Goal: Information Seeking & Learning: Learn about a topic

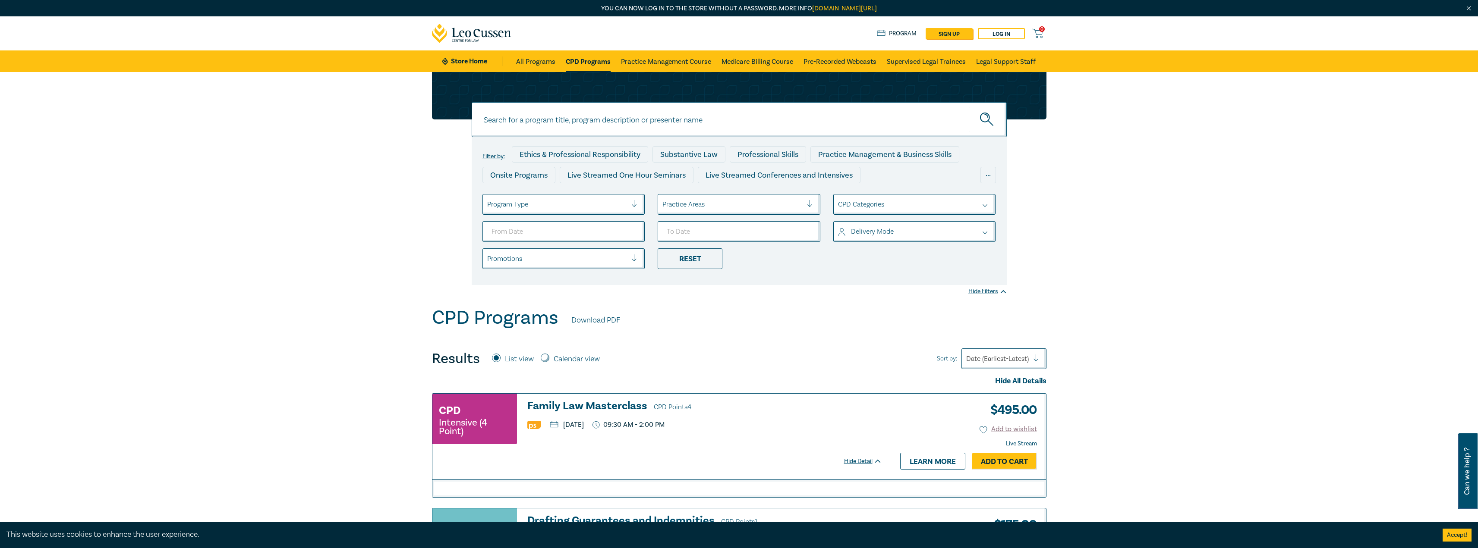
click at [625, 211] on div "Program Type" at bounding box center [557, 204] width 149 height 15
click at [625, 209] on div at bounding box center [557, 204] width 140 height 11
click at [765, 219] on ul "select is focused ,type to refine list, press Down to open the menu, press left…" at bounding box center [739, 231] width 526 height 75
click at [756, 207] on div at bounding box center [732, 204] width 140 height 11
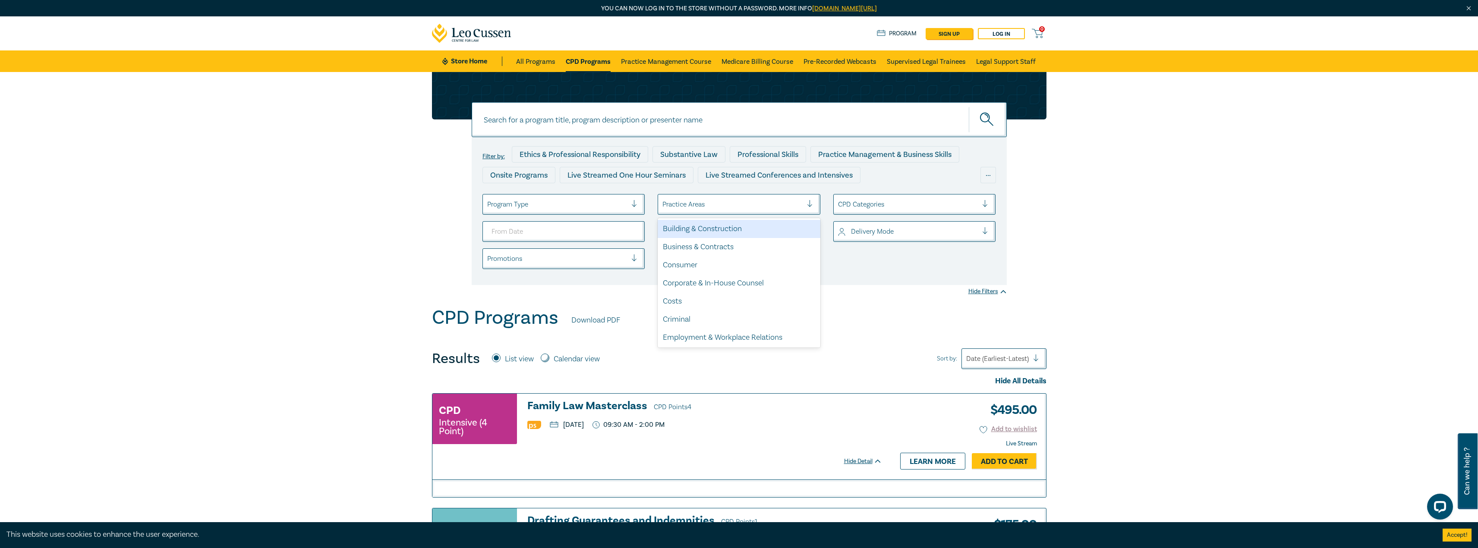
click at [608, 207] on div at bounding box center [557, 204] width 140 height 11
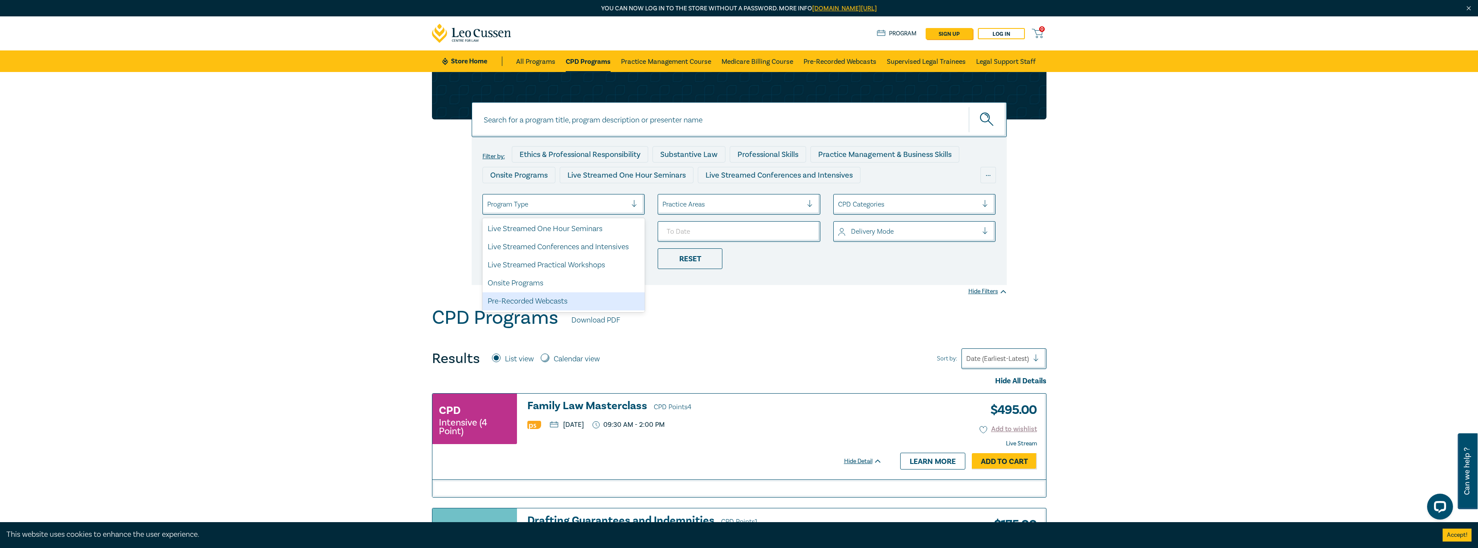
scroll to position [43, 0]
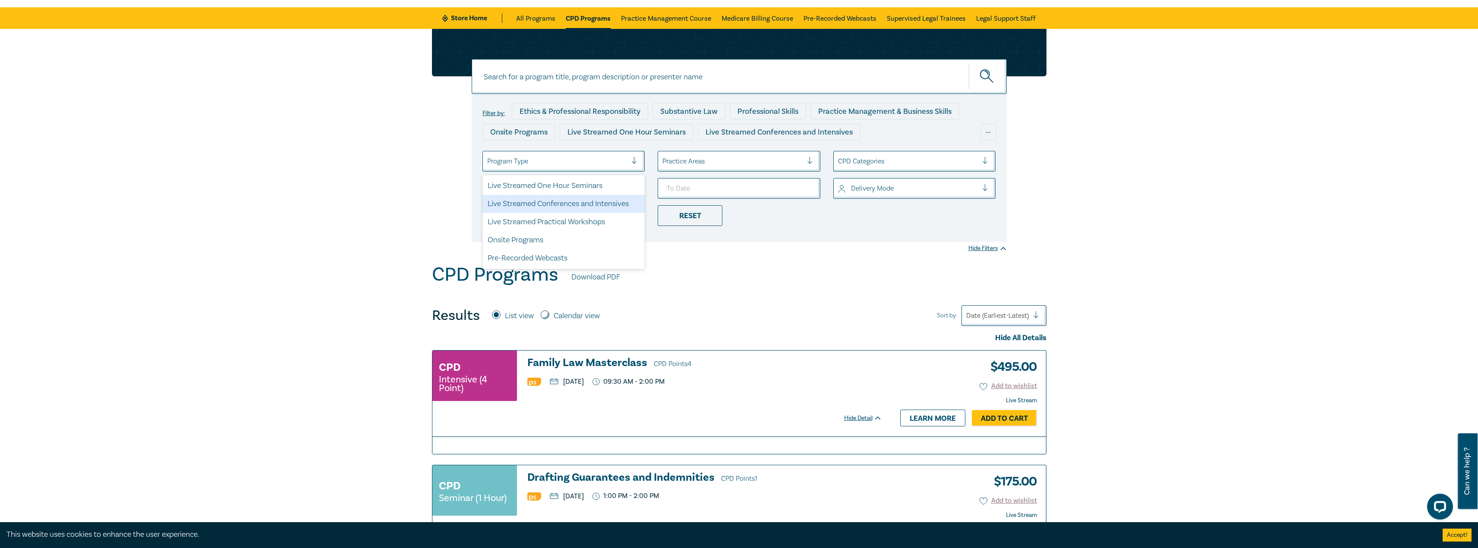
click at [543, 200] on div "Live Streamed Conferences and Intensives" at bounding box center [563, 204] width 163 height 18
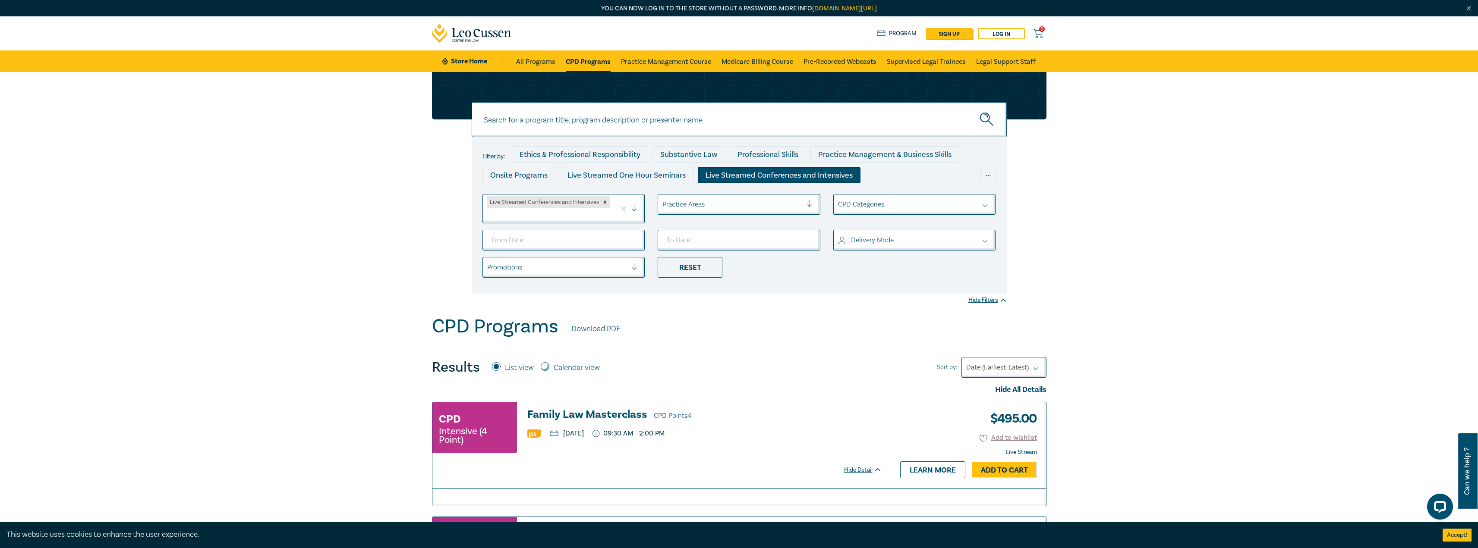
click at [618, 229] on ul "Live Streamed Conferences and Intensives Practice Areas CPD Categories Delivery…" at bounding box center [739, 236] width 526 height 84
click at [631, 236] on input "From Date" at bounding box center [563, 240] width 163 height 21
type input "[DATE]"
click at [808, 240] on input "To Date" at bounding box center [739, 240] width 163 height 21
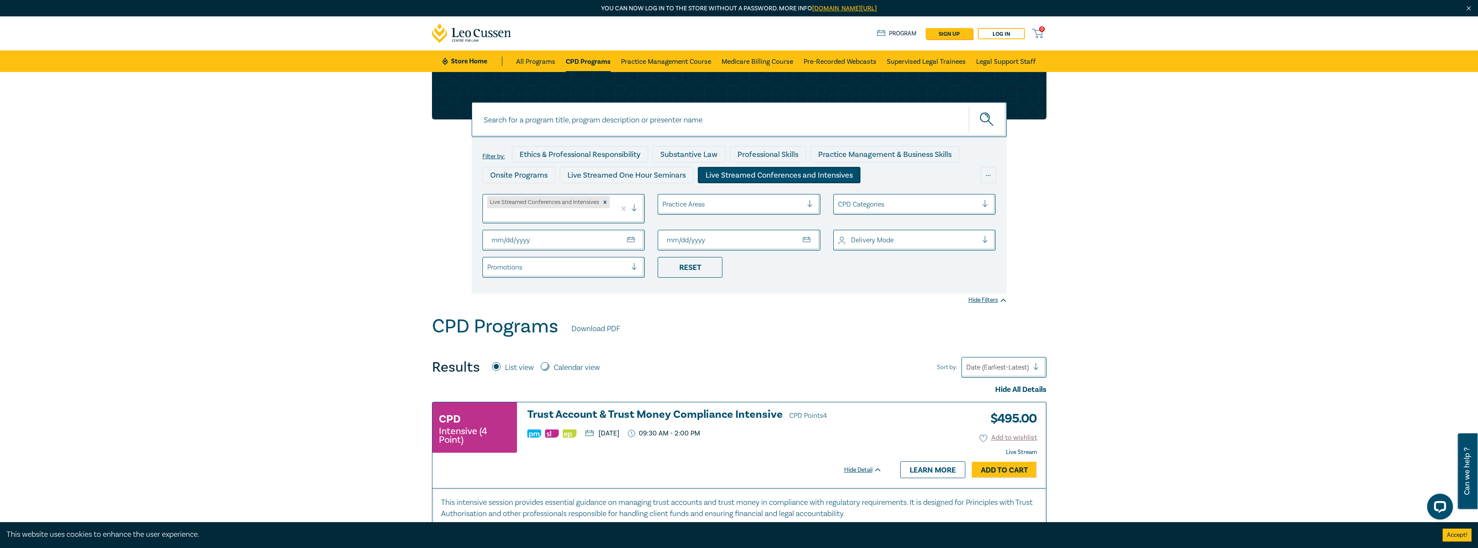
type input "[DATE]"
click at [727, 314] on div "Filter by: Ethics & Professional Responsibility Substantive Law Professional Sk…" at bounding box center [739, 193] width 1478 height 243
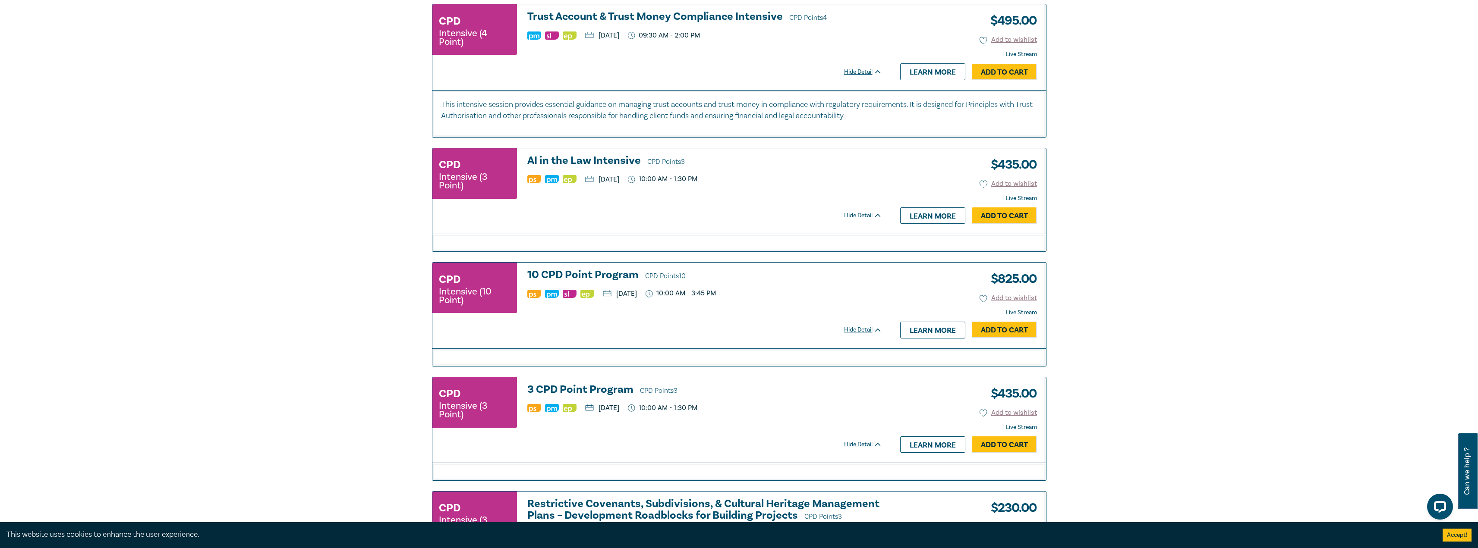
scroll to position [475, 0]
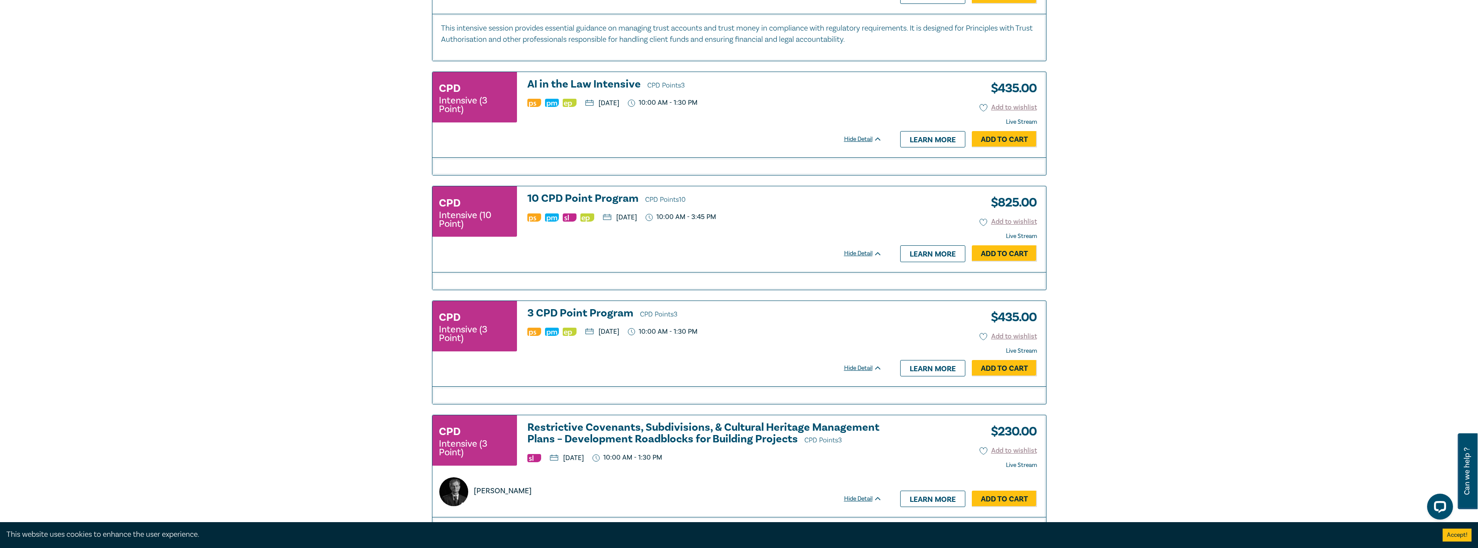
click at [573, 316] on h3 "3 CPD Point Program CPD Points 3" at bounding box center [704, 314] width 355 height 13
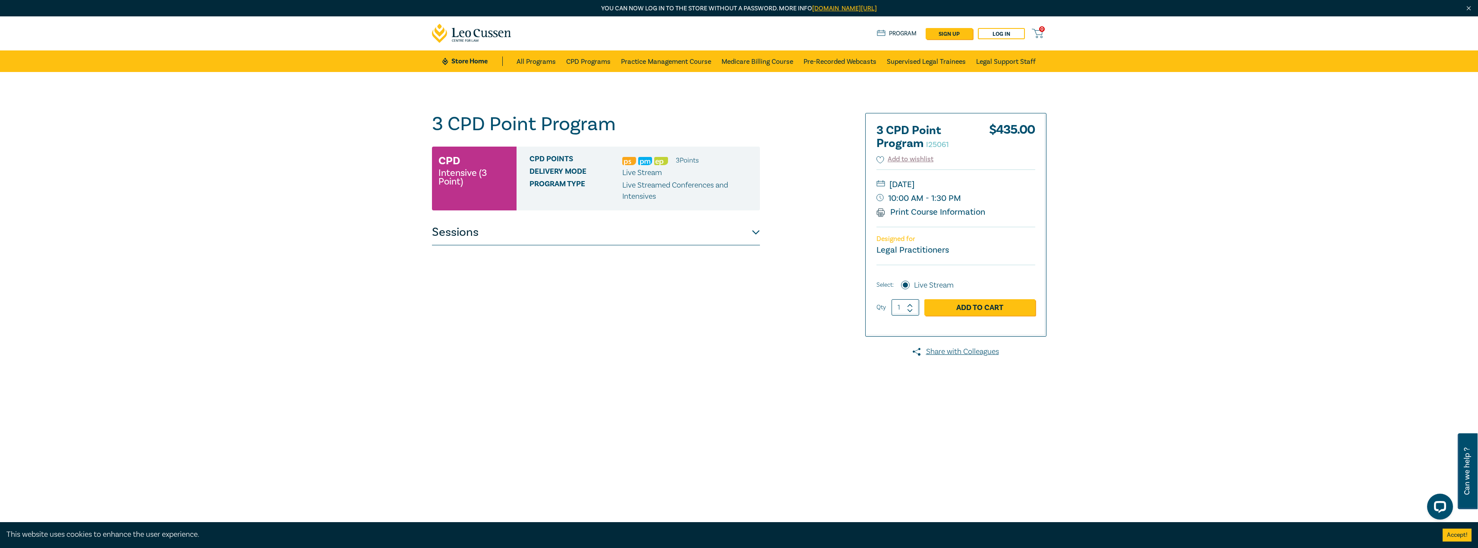
click at [662, 236] on button "Sessions" at bounding box center [596, 233] width 328 height 26
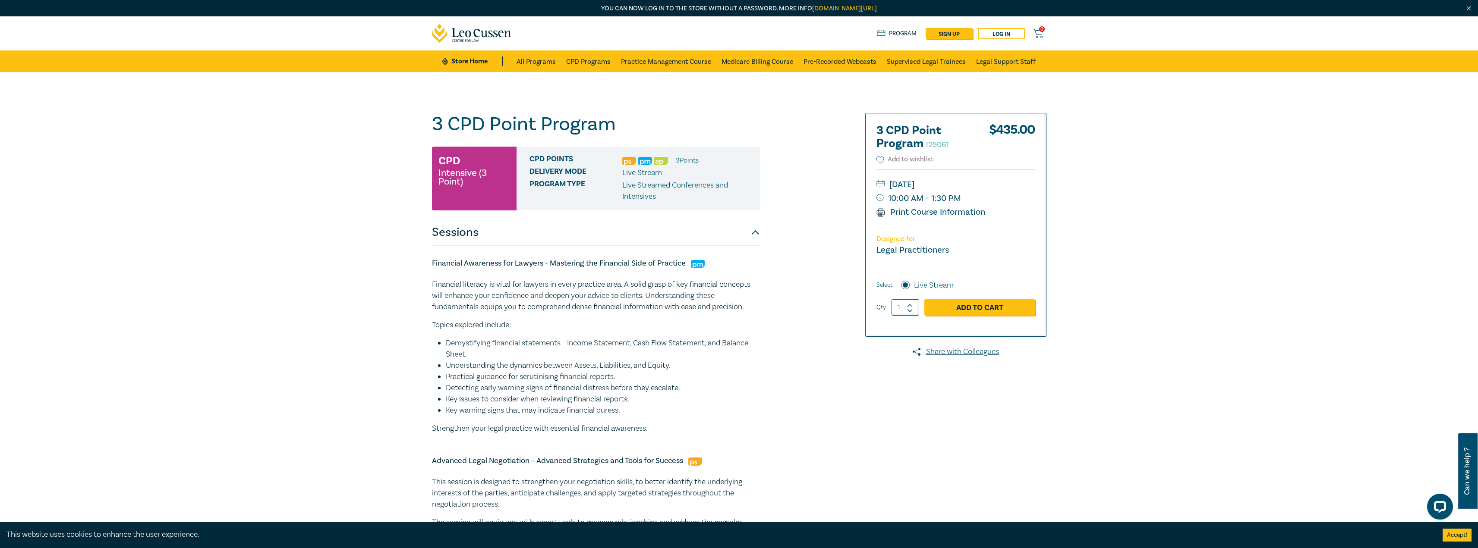
click at [815, 274] on div "3 CPD Point Program I25061 CPD Intensive (3 Point) CPD Points 3 Point s Deliver…" at bounding box center [635, 492] width 416 height 759
click at [949, 448] on div at bounding box center [947, 492] width 208 height 759
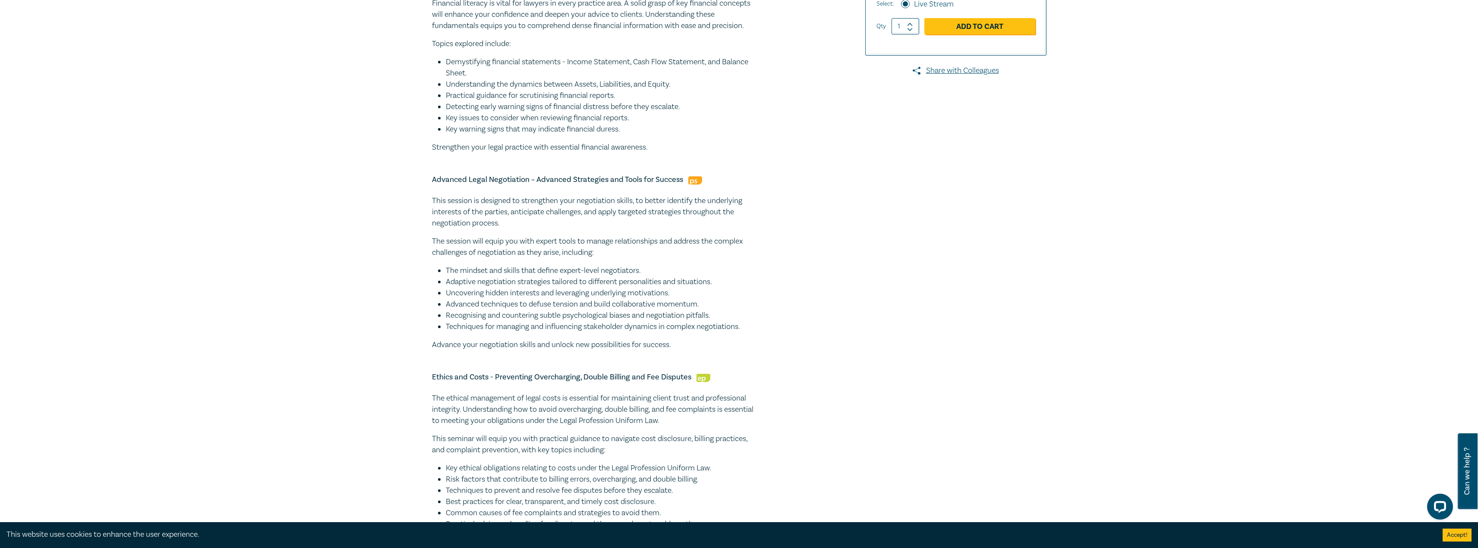
scroll to position [216, 0]
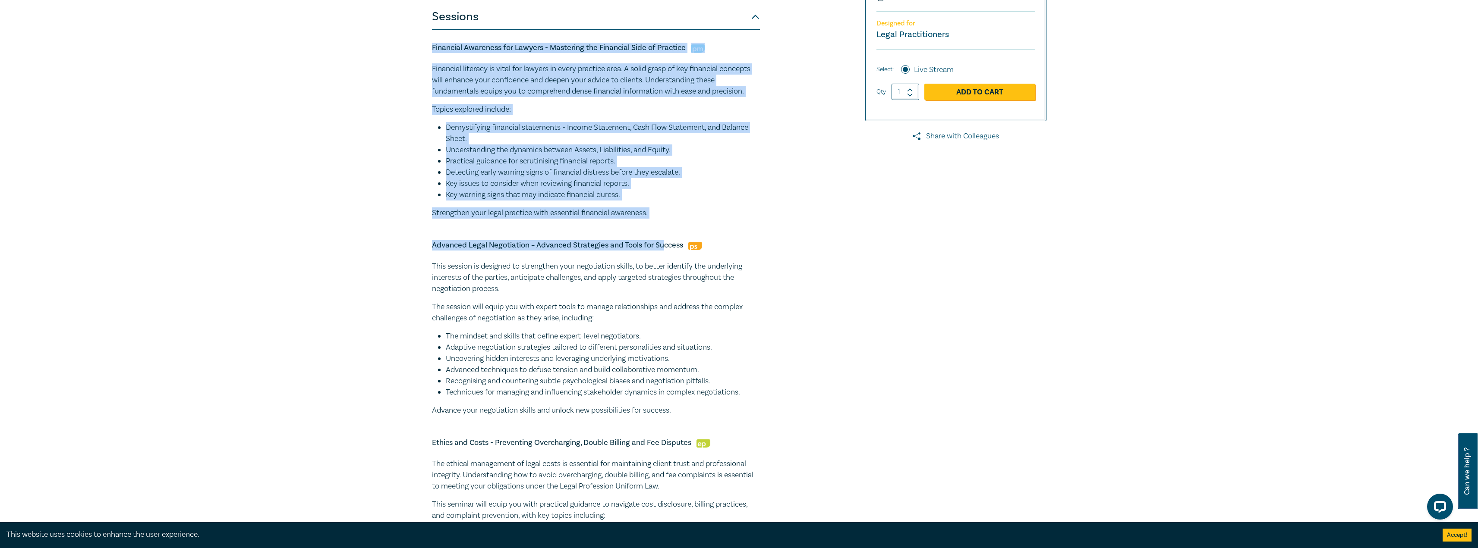
drag, startPoint x: 662, startPoint y: 227, endPoint x: 482, endPoint y: 71, distance: 238.9
click at [421, 48] on div "3 CPD Point Program I25061 CPD Intensive (3 Point) CPD Points 3 Point s Deliver…" at bounding box center [739, 276] width 1478 height 841
drag, startPoint x: 520, startPoint y: 108, endPoint x: 784, endPoint y: 196, distance: 278.9
click at [784, 196] on div "3 CPD Point Program I25061 CPD Intensive (3 Point) CPD Points 3 Point s Deliver…" at bounding box center [635, 276] width 416 height 759
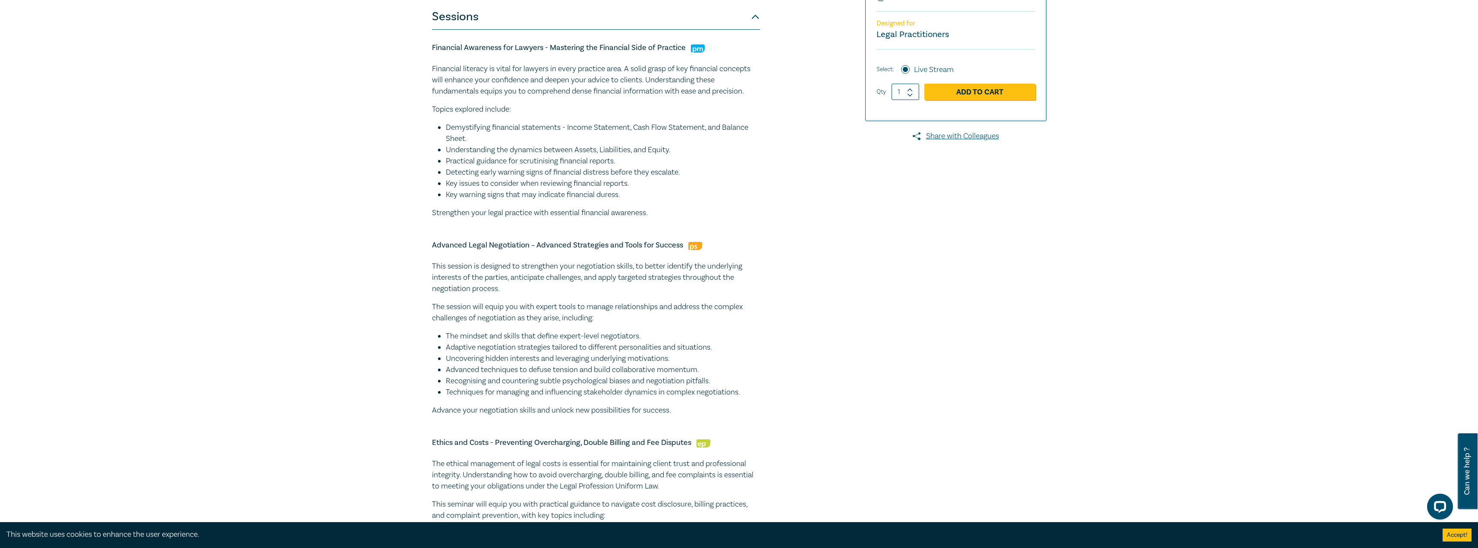
drag, startPoint x: 784, startPoint y: 196, endPoint x: 736, endPoint y: 191, distance: 48.2
click at [784, 197] on div "3 CPD Point Program I25061 CPD Intensive (3 Point) CPD Points 3 Point s Deliver…" at bounding box center [635, 276] width 416 height 759
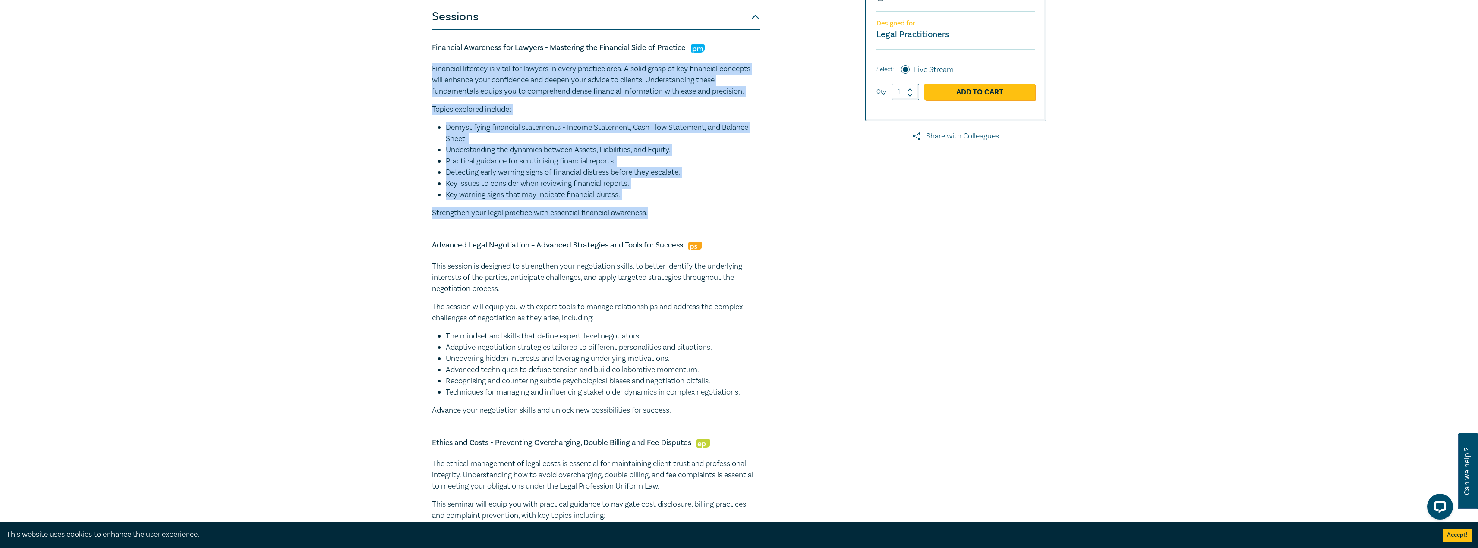
drag, startPoint x: 655, startPoint y: 210, endPoint x: 429, endPoint y: 57, distance: 272.5
click at [425, 57] on div "3 CPD Point Program I25061 CPD Intensive (3 Point) CPD Points 3 Point s Deliver…" at bounding box center [739, 276] width 1478 height 841
copy div "Financial literacy is vital for lawyers in every practice area. A solid grasp o…"
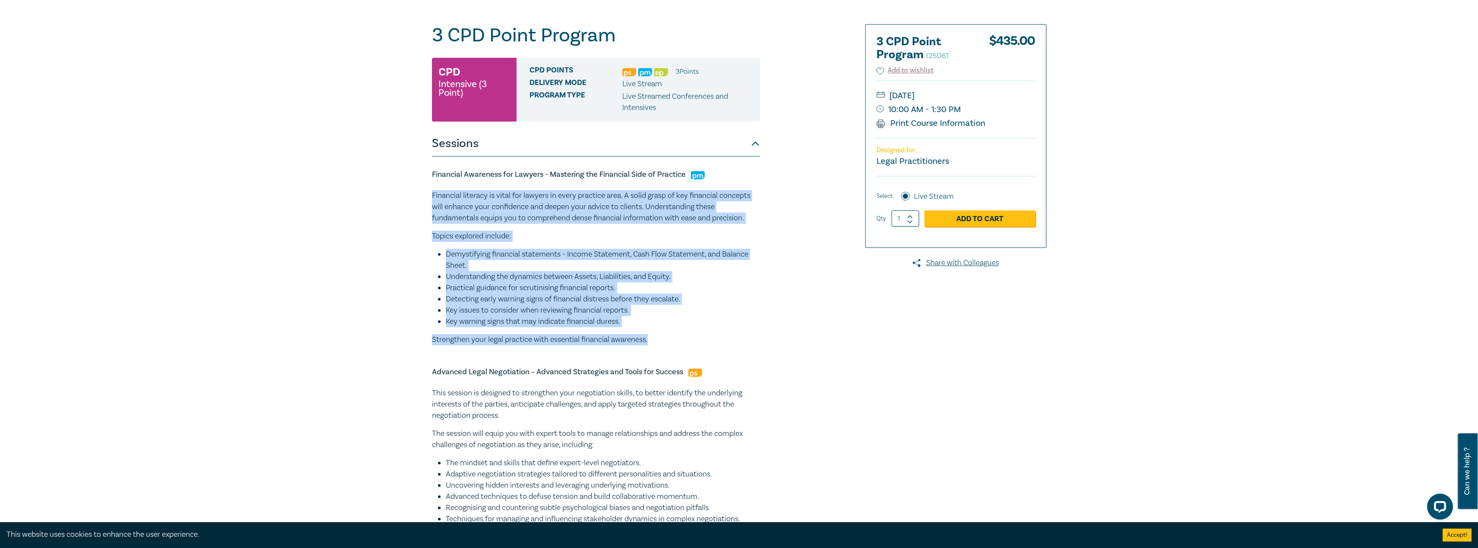
scroll to position [0, 0]
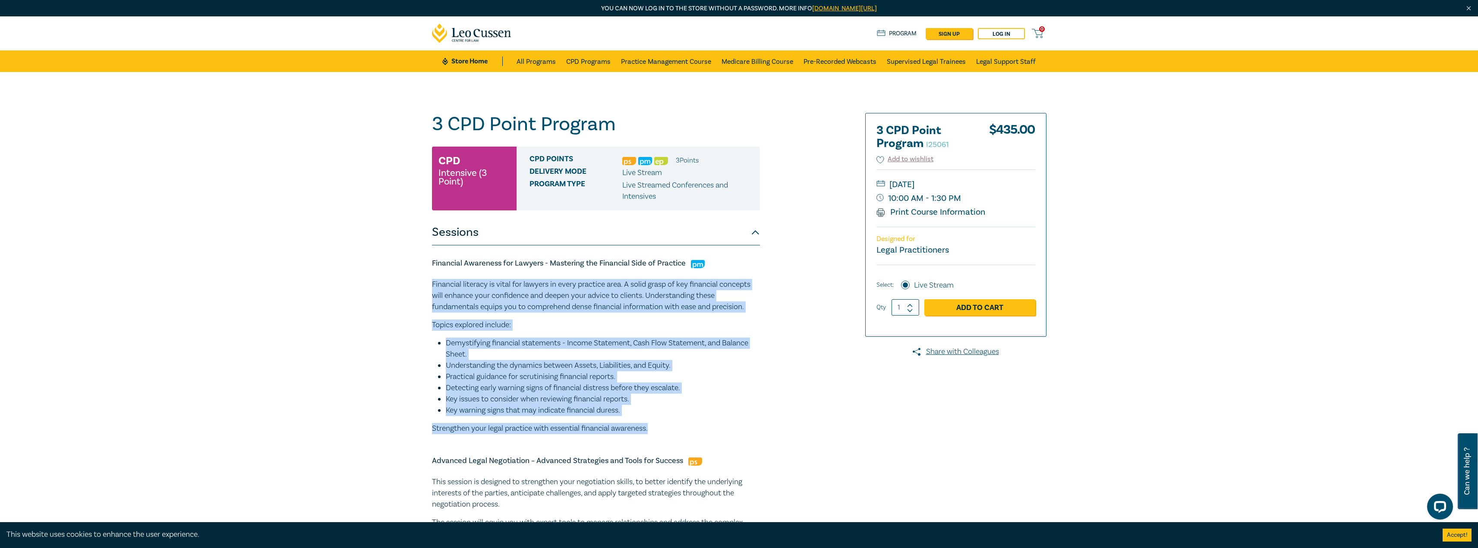
copy div "Financial literacy is vital for lawyers in every practice area. A solid grasp o…"
click at [690, 406] on li "Key warning signs that may indicate financial duress." at bounding box center [603, 410] width 314 height 11
click at [661, 430] on p "Strengthen your legal practice with essential financial awareness." at bounding box center [596, 428] width 328 height 11
drag, startPoint x: 658, startPoint y: 431, endPoint x: 549, endPoint y: 317, distance: 157.8
click at [373, 265] on div "3 CPD Point Program I25061 CPD Intensive (3 Point) CPD Points 3 Point s Deliver…" at bounding box center [739, 492] width 1478 height 841
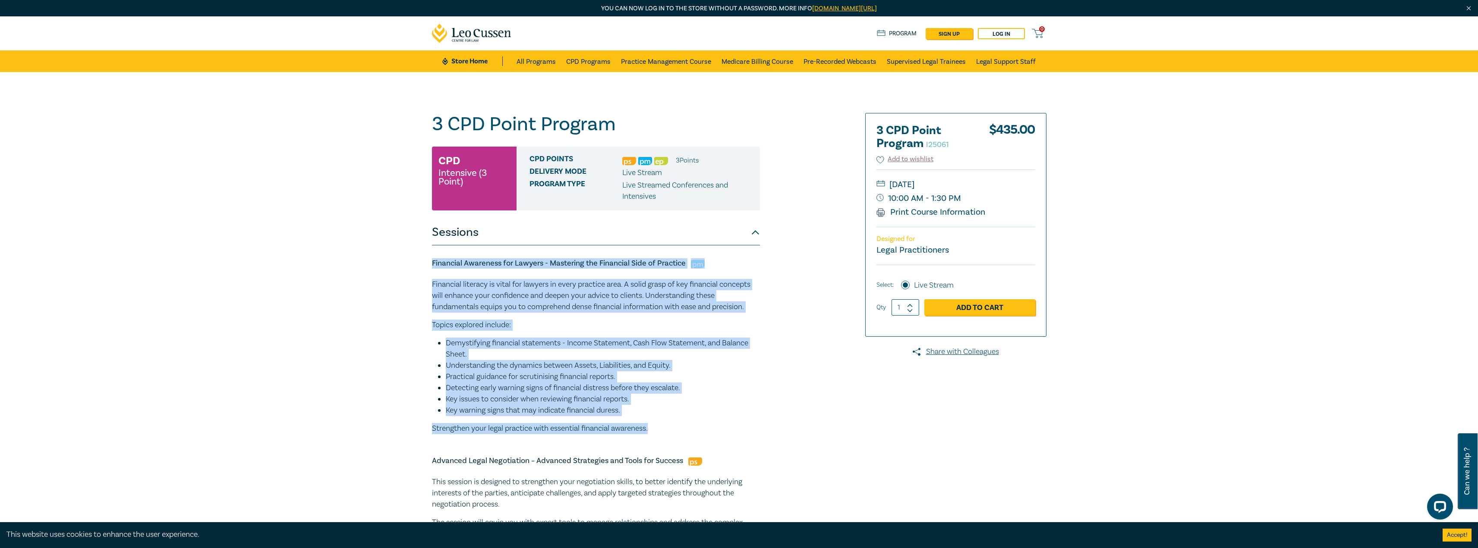
copy div "Financial Awareness for Lawyers - Mastering the Financial Side of Practice Fina…"
